Goal: Transaction & Acquisition: Purchase product/service

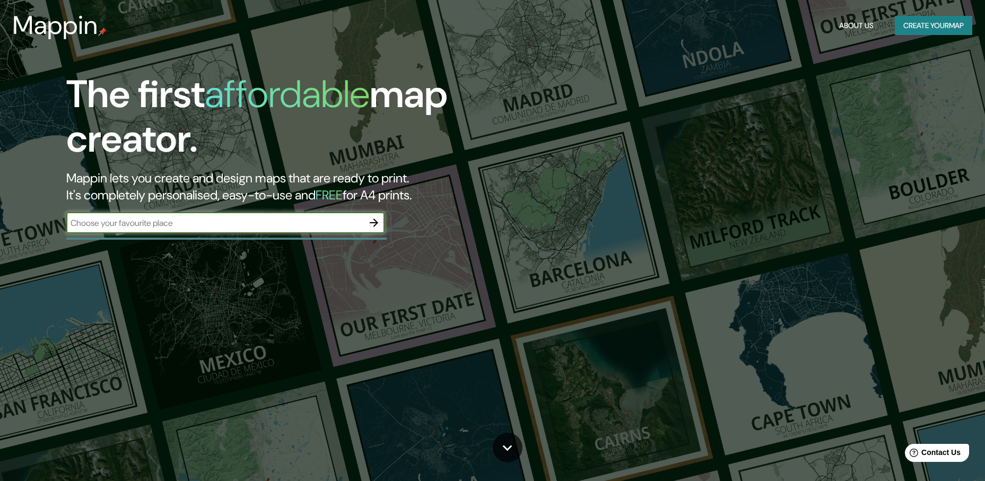
click at [246, 233] on div "​" at bounding box center [225, 222] width 318 height 21
click at [271, 224] on input "text" at bounding box center [214, 223] width 297 height 12
click at [374, 220] on icon "button" at bounding box center [374, 223] width 8 height 8
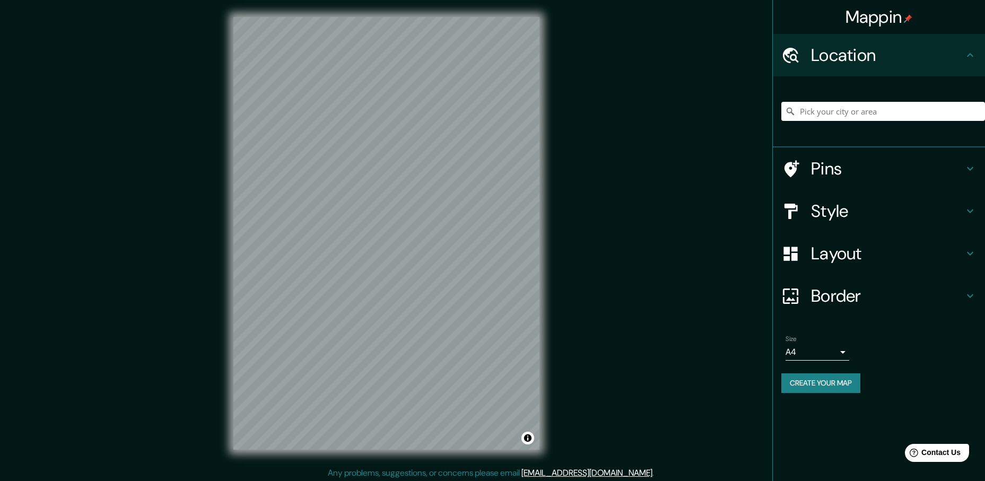
click at [597, 214] on div "Mappin Location Pins Style Layout Border Choose a border. Hint : you can make l…" at bounding box center [492, 242] width 985 height 484
click at [824, 205] on h4 "Style" at bounding box center [887, 211] width 153 height 21
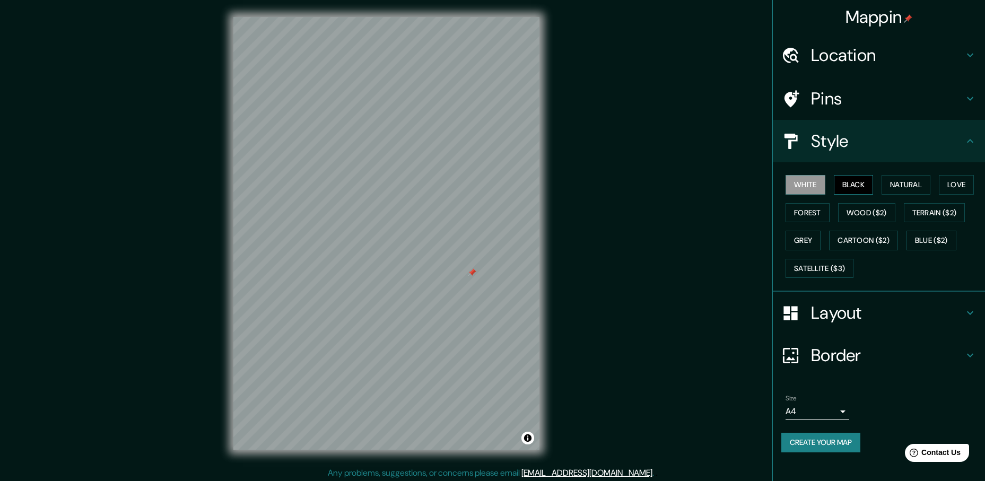
click at [854, 184] on button "Black" at bounding box center [854, 185] width 40 height 20
click at [899, 183] on button "Natural" at bounding box center [906, 185] width 49 height 20
click at [943, 185] on button "Love" at bounding box center [956, 185] width 35 height 20
click at [943, 207] on button "Terrain ($2)" at bounding box center [935, 213] width 62 height 20
click at [871, 219] on button "Wood ($2)" at bounding box center [866, 213] width 57 height 20
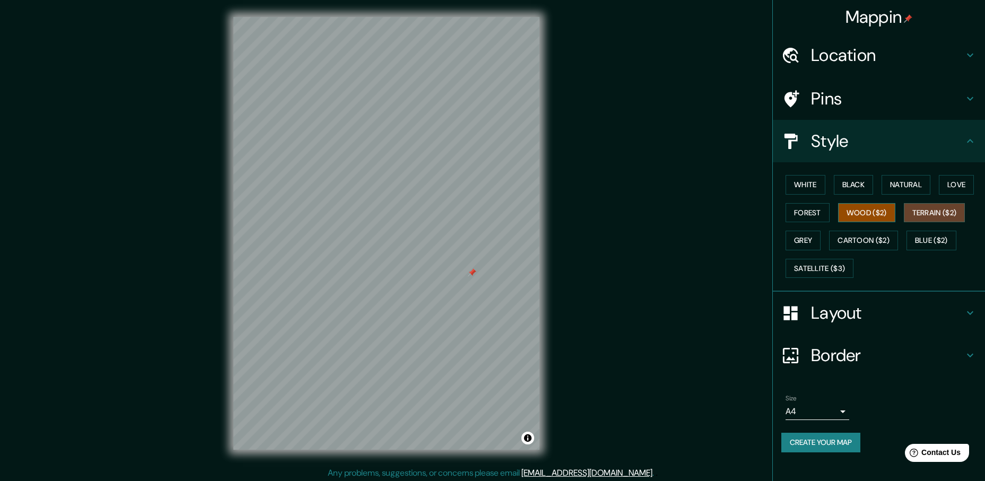
click at [871, 219] on button "Wood ($2)" at bounding box center [866, 213] width 57 height 20
click at [834, 219] on div "White Black Natural Love Forest Wood ($2) Terrain ($2) Grey Cartoon ($2) Blue (…" at bounding box center [884, 226] width 204 height 111
click at [796, 212] on button "Forest" at bounding box center [808, 213] width 44 height 20
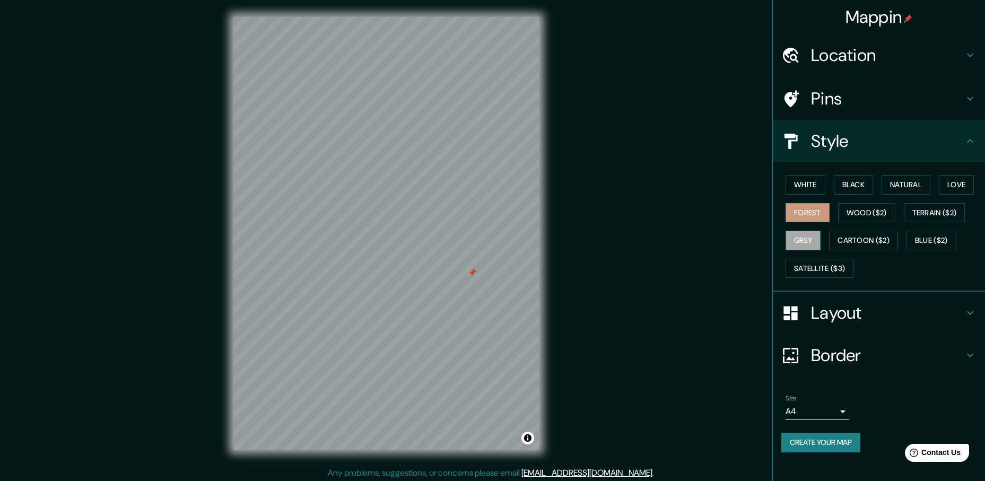
click at [807, 239] on button "Grey" at bounding box center [803, 241] width 35 height 20
click at [859, 239] on button "Cartoon ($2)" at bounding box center [863, 241] width 69 height 20
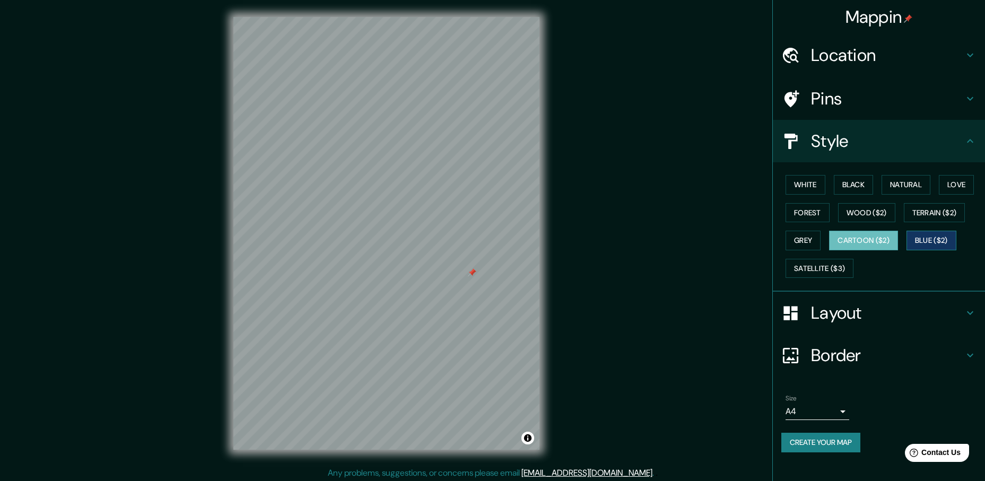
click at [930, 237] on button "Blue ($2)" at bounding box center [932, 241] width 50 height 20
click at [808, 269] on button "Satellite ($3)" at bounding box center [820, 269] width 68 height 20
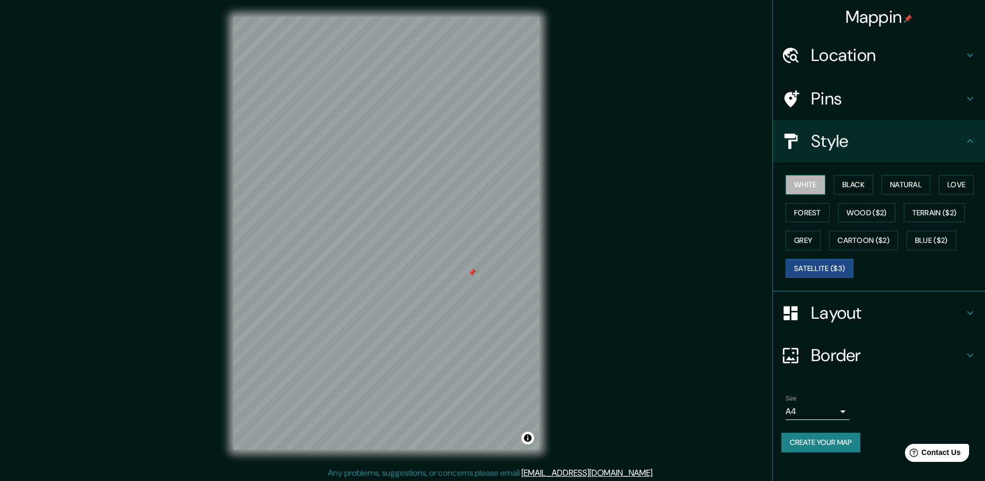
click at [816, 185] on button "White" at bounding box center [806, 185] width 40 height 20
click at [902, 306] on h4 "Layout" at bounding box center [887, 312] width 153 height 21
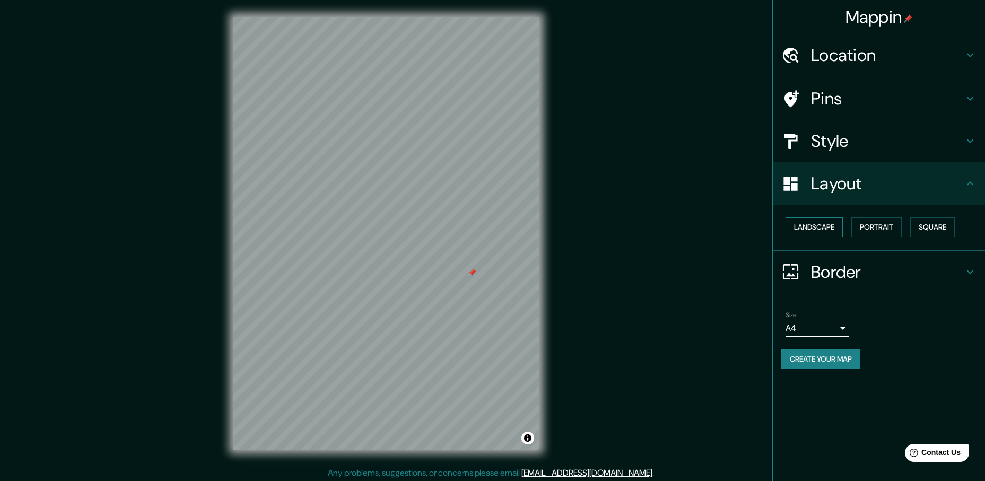
click at [797, 235] on button "Landscape" at bounding box center [814, 228] width 57 height 20
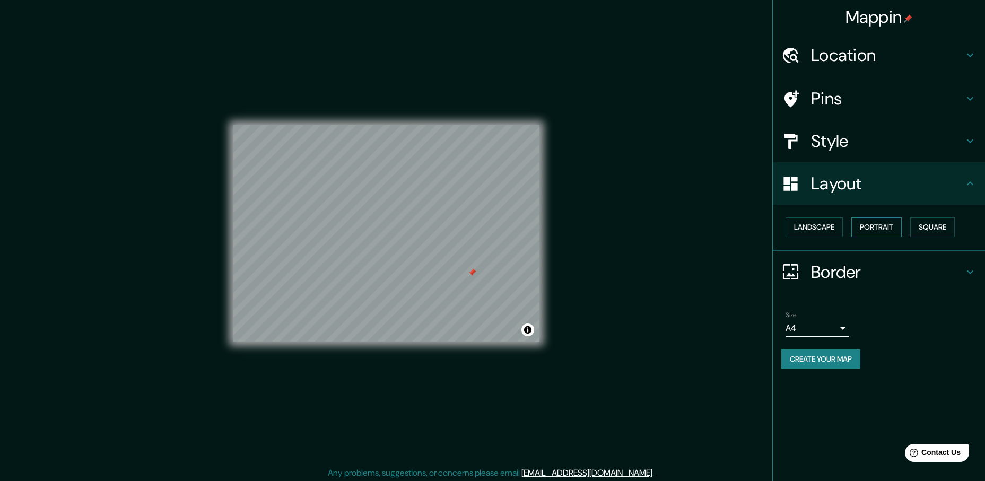
click at [868, 229] on button "Portrait" at bounding box center [877, 228] width 50 height 20
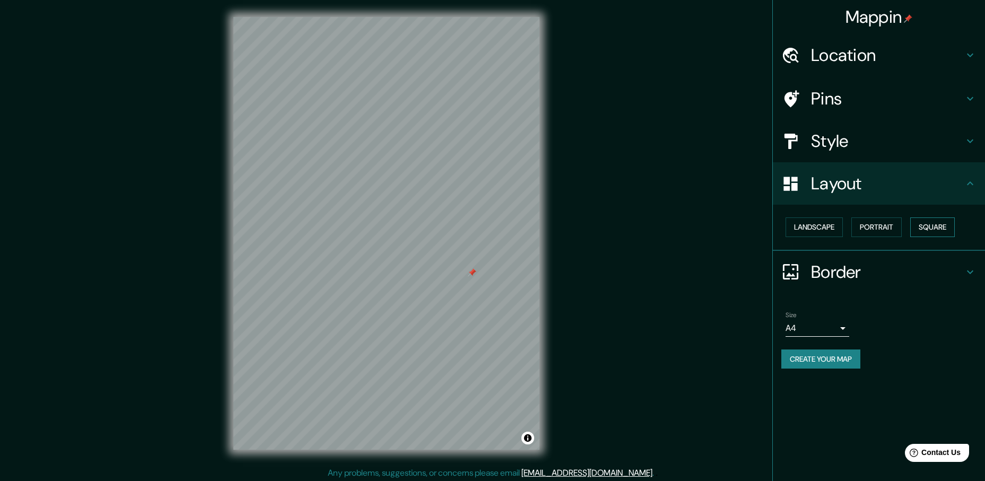
click at [924, 227] on button "Square" at bounding box center [933, 228] width 45 height 20
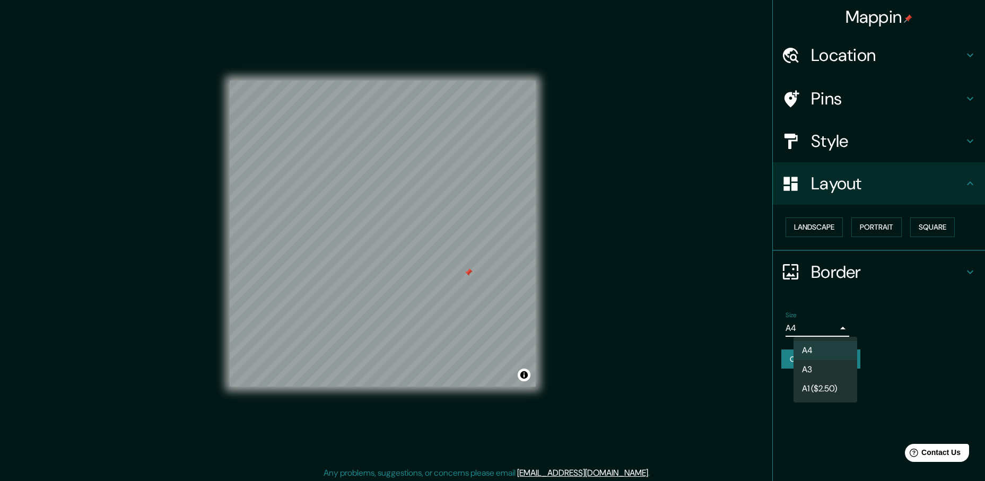
click at [834, 321] on body "Mappin Location Pins Style Layout Landscape Portrait Square Border Choose a bor…" at bounding box center [492, 240] width 985 height 481
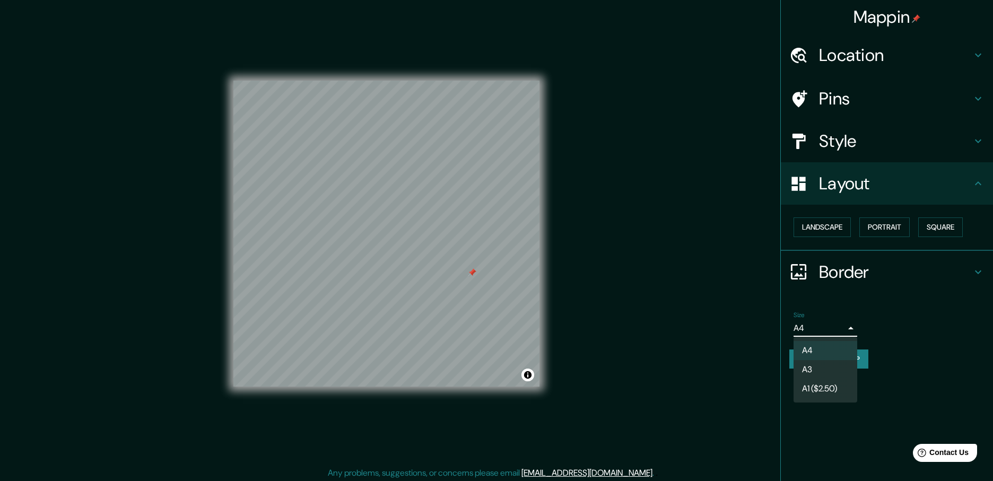
click at [834, 321] on div at bounding box center [496, 240] width 993 height 481
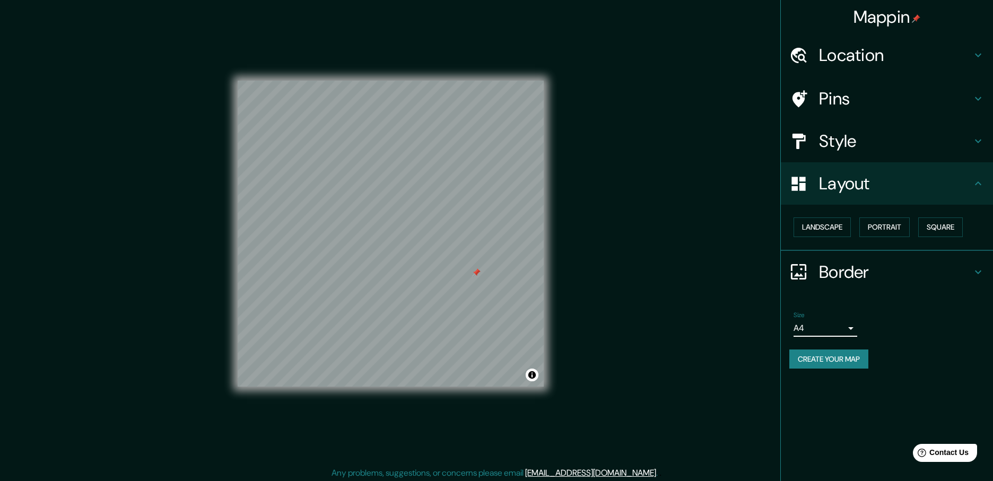
click at [838, 332] on body "Mappin Location Pins Style Layout Landscape Portrait Square Border Choose a bor…" at bounding box center [496, 240] width 993 height 481
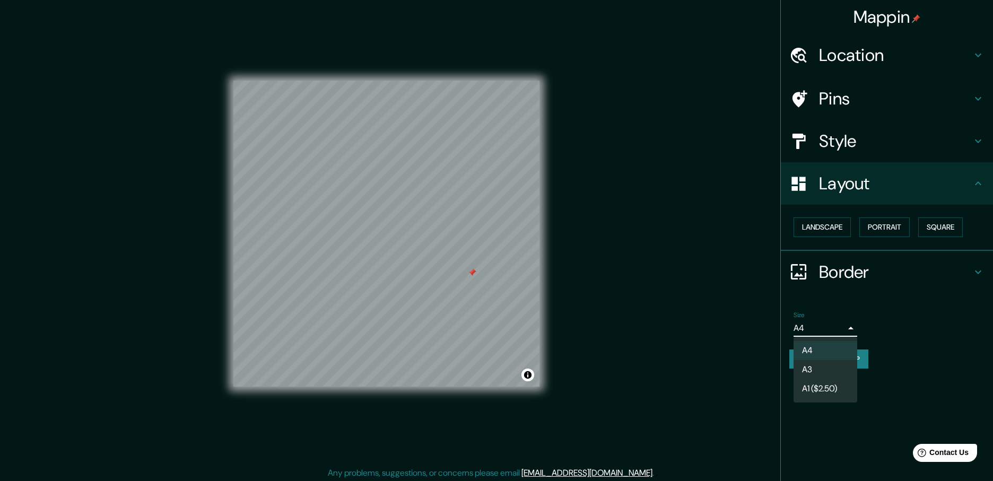
click at [840, 368] on li "A3" at bounding box center [826, 369] width 64 height 19
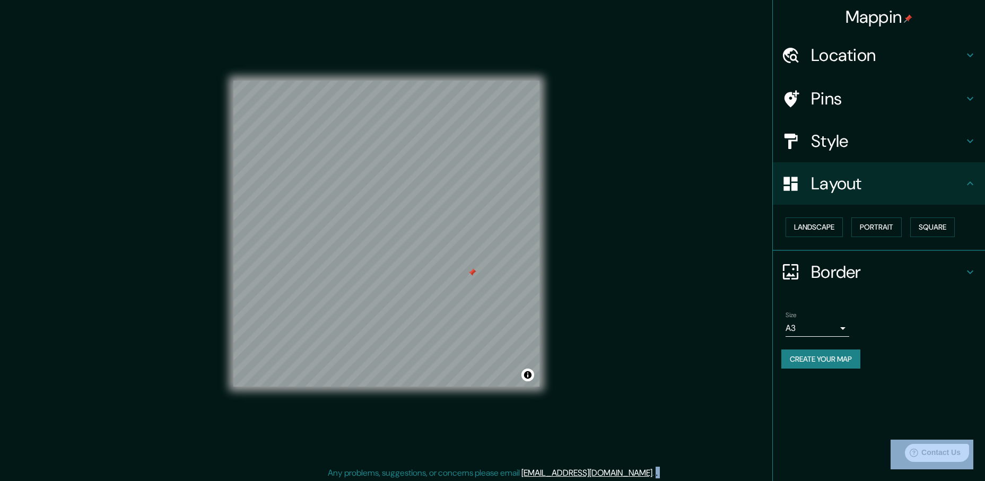
click at [842, 327] on body "Mappin Location Pins Style Layout Landscape Portrait Square Border Choose a bor…" at bounding box center [492, 240] width 985 height 481
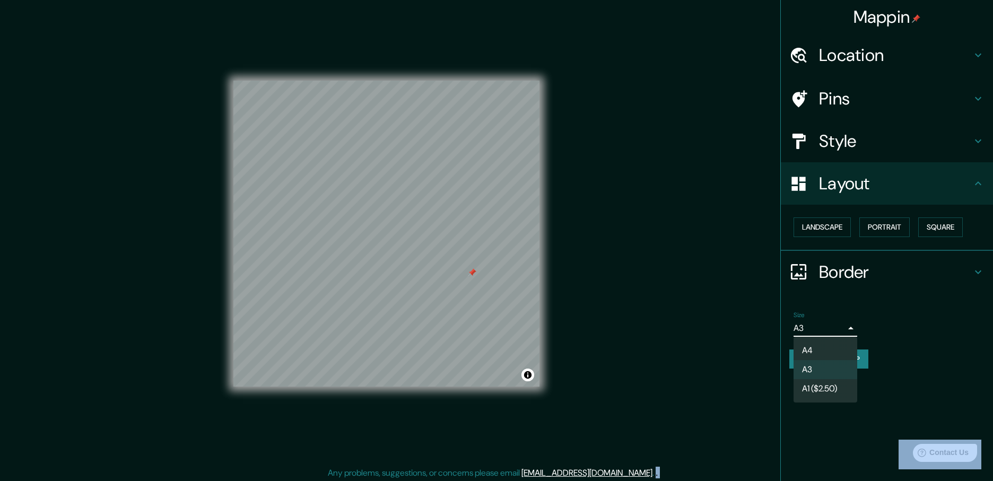
click at [832, 391] on li "A1 ($2.50)" at bounding box center [826, 388] width 64 height 19
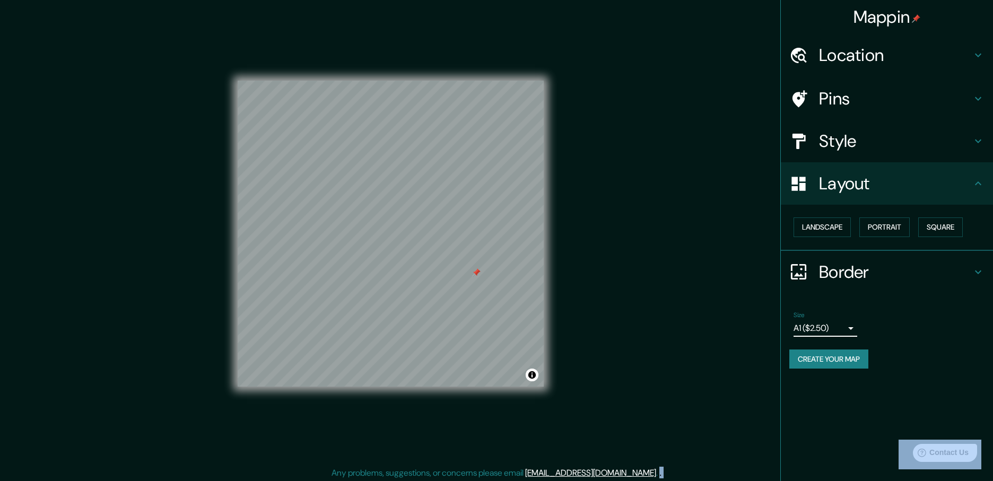
click at [836, 327] on body "Mappin Location Pins Style Layout Landscape Portrait Square Border Choose a bor…" at bounding box center [496, 240] width 993 height 481
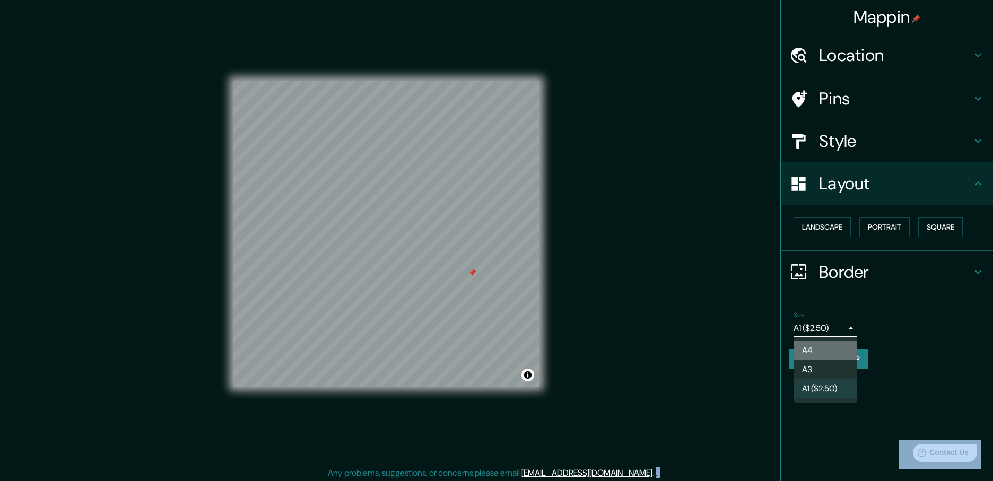
click at [819, 347] on li "A4" at bounding box center [826, 350] width 64 height 19
type input "single"
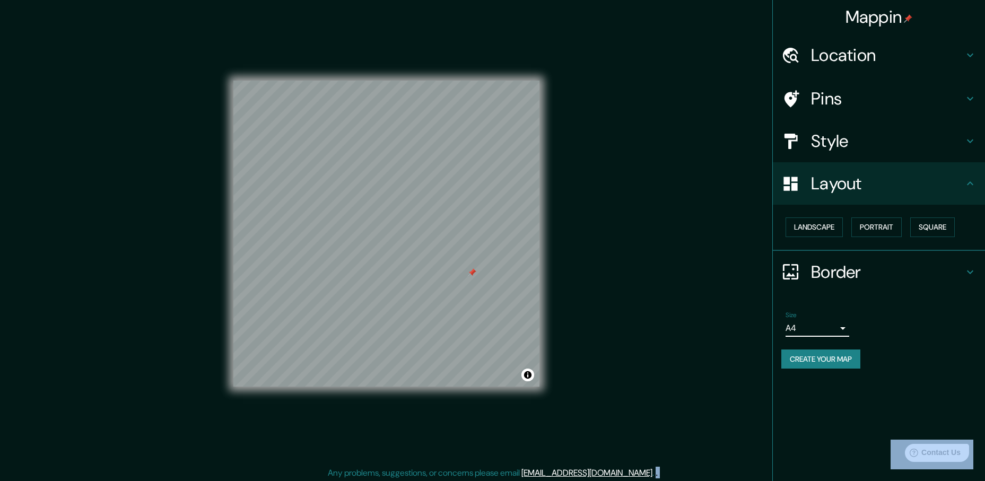
click at [839, 63] on h4 "Location" at bounding box center [887, 55] width 153 height 21
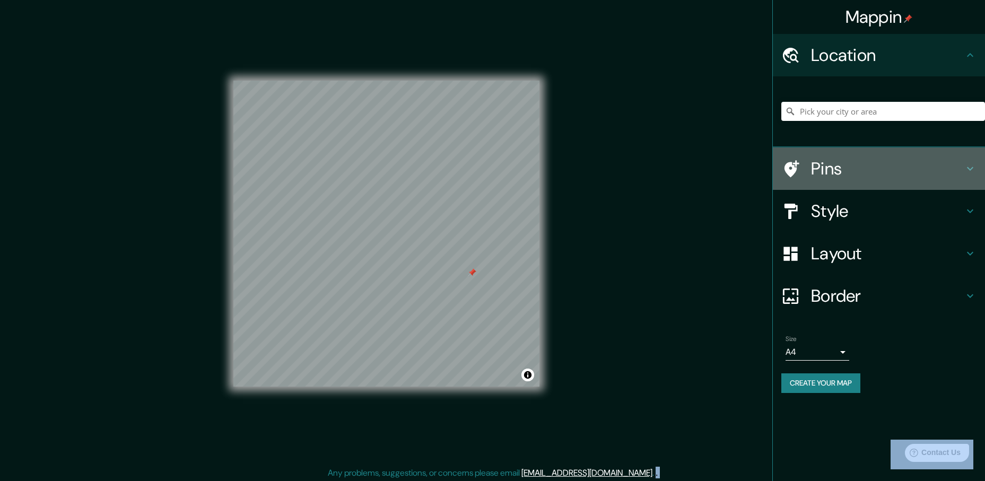
click at [850, 161] on h4 "Pins" at bounding box center [887, 168] width 153 height 21
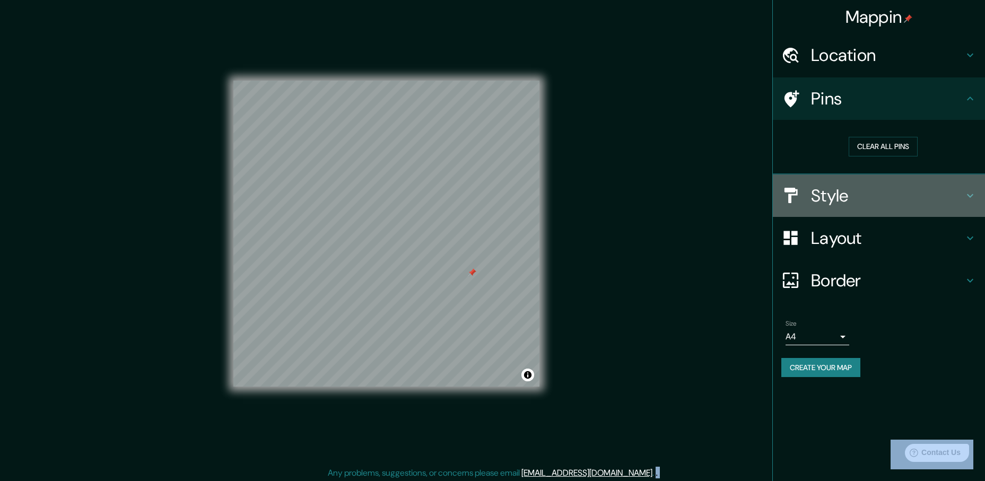
click at [850, 205] on h4 "Style" at bounding box center [887, 195] width 153 height 21
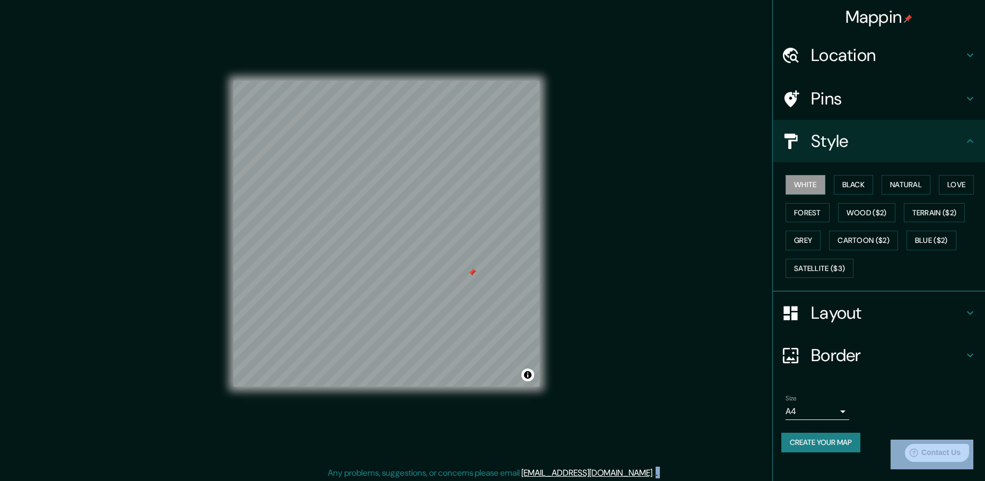
click at [858, 316] on h4 "Layout" at bounding box center [887, 312] width 153 height 21
